Goal: Communication & Community: Answer question/provide support

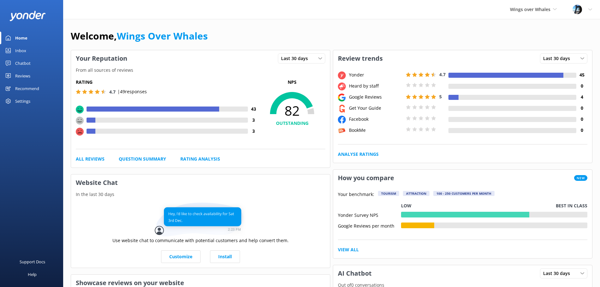
click at [30, 75] on link "Reviews" at bounding box center [31, 75] width 63 height 13
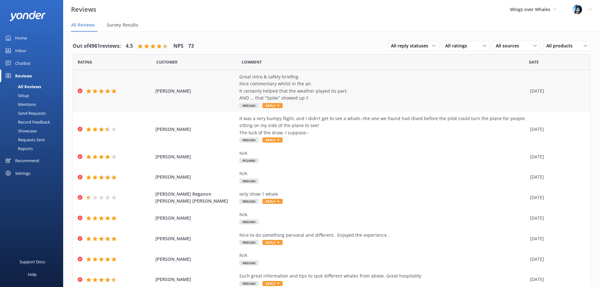
click at [348, 94] on div "Great intro & safety briefing Nice commentary whilst in the air. It certainly h…" at bounding box center [382, 87] width 287 height 28
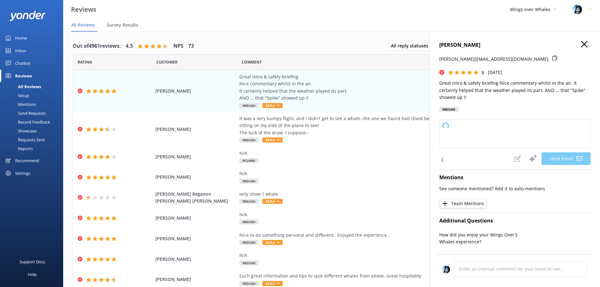
type textarea "Thank you so much for your wonderful review, [PERSON_NAME]! We're thrilled you …"
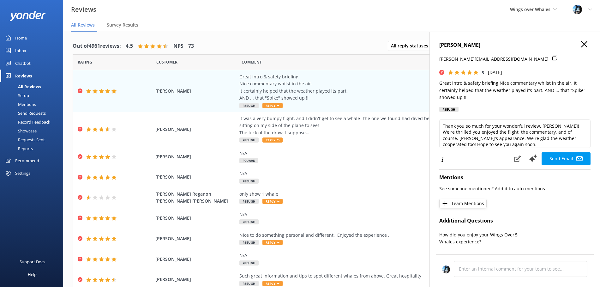
click at [585, 46] on icon "button" at bounding box center [584, 44] width 6 height 6
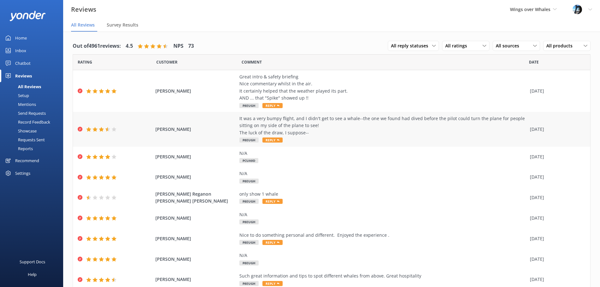
click at [335, 130] on div "It was a very bumpy flight, and I didn't get to see a whale--the one we found h…" at bounding box center [382, 125] width 287 height 21
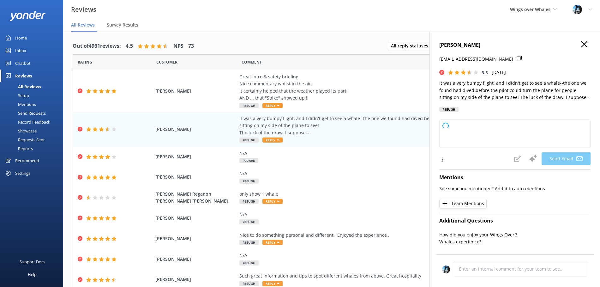
scroll to position [153, 0]
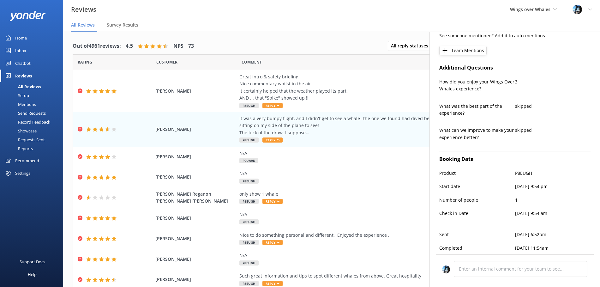
type textarea "Hi [PERSON_NAME], Thank you for sharing your experience with us. We're sorry th…"
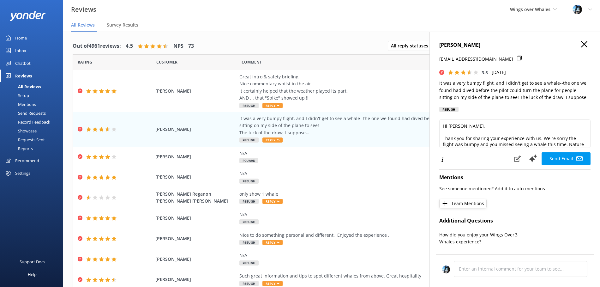
click at [584, 42] on icon "button" at bounding box center [584, 44] width 6 height 6
